Goal: Information Seeking & Learning: Learn about a topic

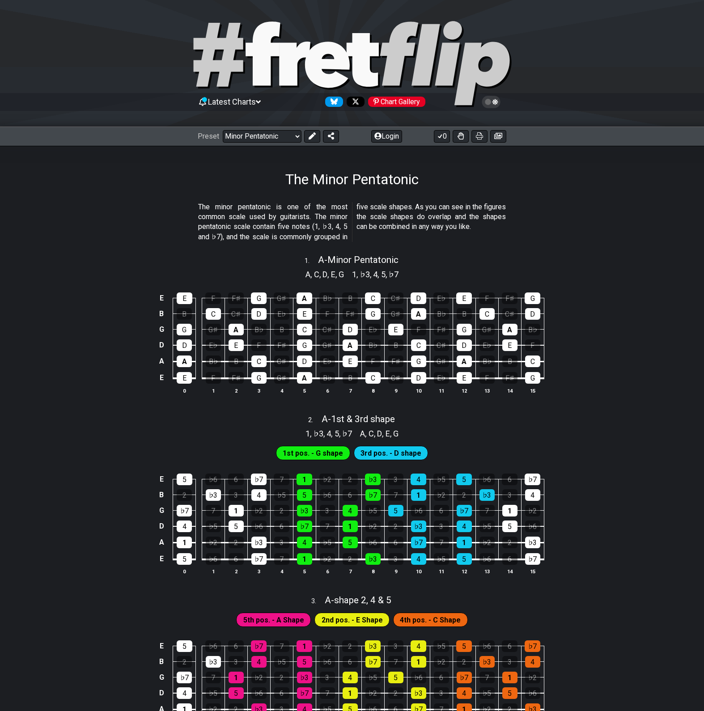
select select "/minor-pentatonic"
select select "A"
select select "C"
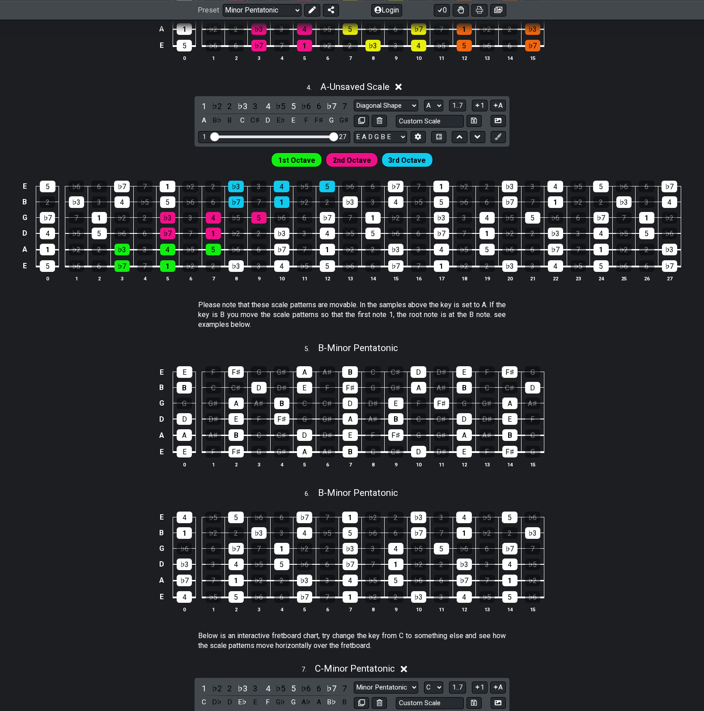
drag, startPoint x: 645, startPoint y: 344, endPoint x: 643, endPoint y: 326, distance: 18.4
click at [644, 340] on div "5 . B - Minor Pentatonic" at bounding box center [352, 345] width 704 height 17
select select "B"
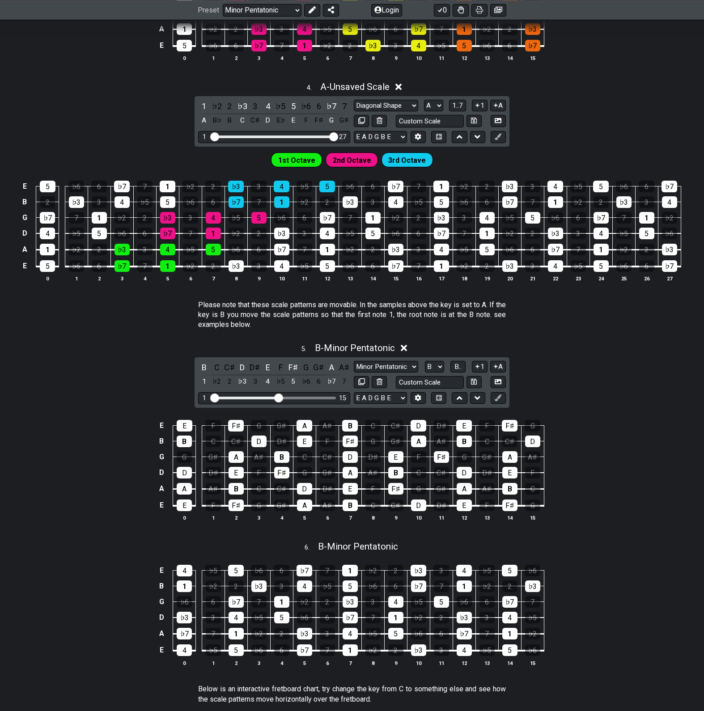
click at [618, 130] on div "4 . A - Unsaved Scale 1 ♭2 2 ♭3 3 4 ♭5 5 ♭6 6 ♭7 7 A B♭ B C C♯ D E♭ E F F♯ G G♯…" at bounding box center [352, 185] width 704 height 219
click at [616, 114] on div "4 . A - Unsaved Scale 1 ♭2 2 ♭3 3 4 ♭5 5 ♭6 6 ♭7 7 A B♭ B C C♯ D E♭ E F F♯ G G♯…" at bounding box center [352, 185] width 704 height 219
click at [616, 113] on div "4 . A - Unsaved Scale 1 ♭2 2 ♭3 3 4 ♭5 5 ♭6 6 ♭7 7 A B♭ B C C♯ D E♭ E F F♯ G G♯…" at bounding box center [352, 185] width 704 height 219
click at [75, 365] on div "5 . B - Minor Pentatonic B C C♯ D D♯ E F F♯ G G♯ A A♯ 1 ♭2 2 ♭3 3 4 ♭5 5 ♭6 6 ♭…" at bounding box center [352, 435] width 704 height 197
click at [87, 314] on section "Please note that these scale patterns are movable. In the samples above the key…" at bounding box center [352, 317] width 704 height 41
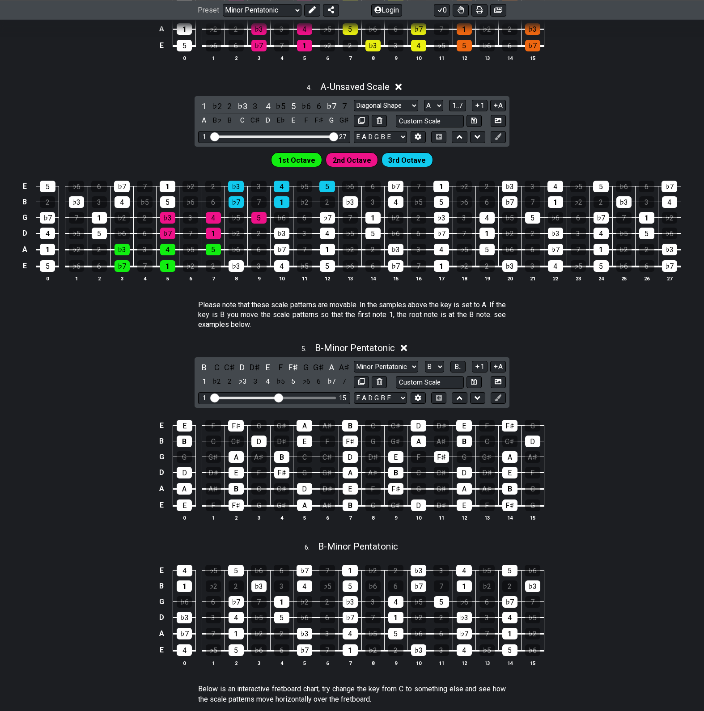
click at [85, 140] on div "4 . A - Unsaved Scale 1 ♭2 2 ♭3 3 4 ♭5 5 ♭6 6 ♭7 7 A B♭ B C C♯ D E♭ E F F♯ G G♯…" at bounding box center [352, 185] width 704 height 219
click at [83, 93] on div "4 . A - Unsaved Scale 1 ♭2 2 ♭3 3 4 ♭5 5 ♭6 6 ♭7 7 A B♭ B C C♯ D E♭ E F F♯ G G♯…" at bounding box center [352, 185] width 704 height 219
